Goal: Navigation & Orientation: Go to known website

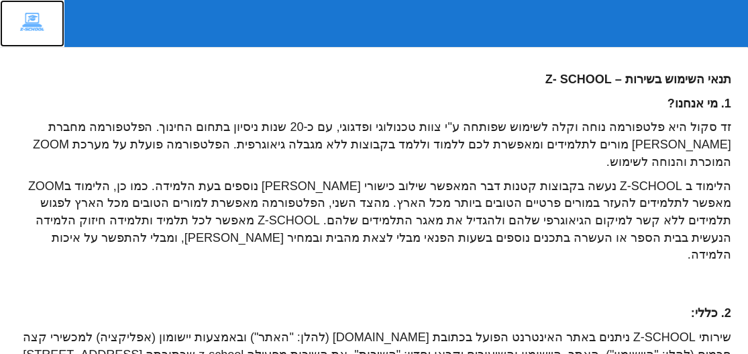
click at [30, 25] on img at bounding box center [32, 23] width 44 height 26
